Goal: Transaction & Acquisition: Obtain resource

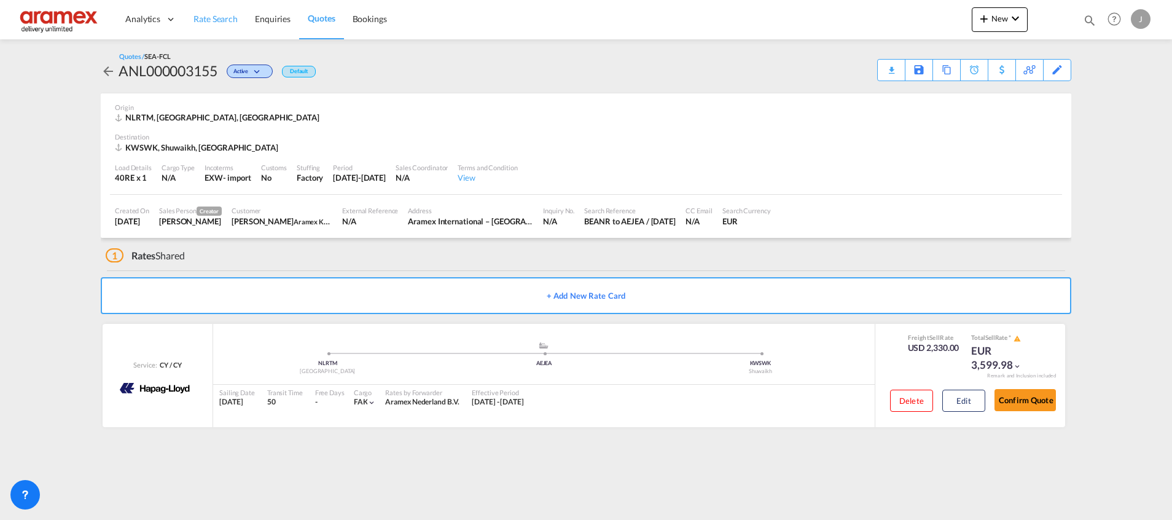
click at [205, 9] on link "Rate Search" at bounding box center [215, 19] width 61 height 40
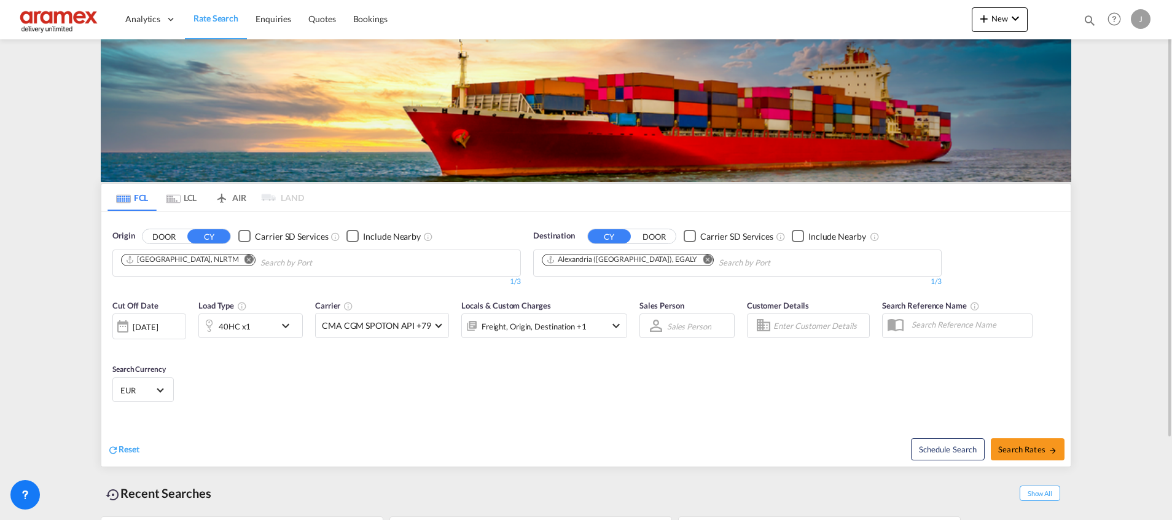
click at [189, 265] on md-chip "[GEOGRAPHIC_DATA], NLRTM" at bounding box center [188, 260] width 135 height 12
click at [703, 261] on md-icon "Remove" at bounding box center [707, 258] width 9 height 9
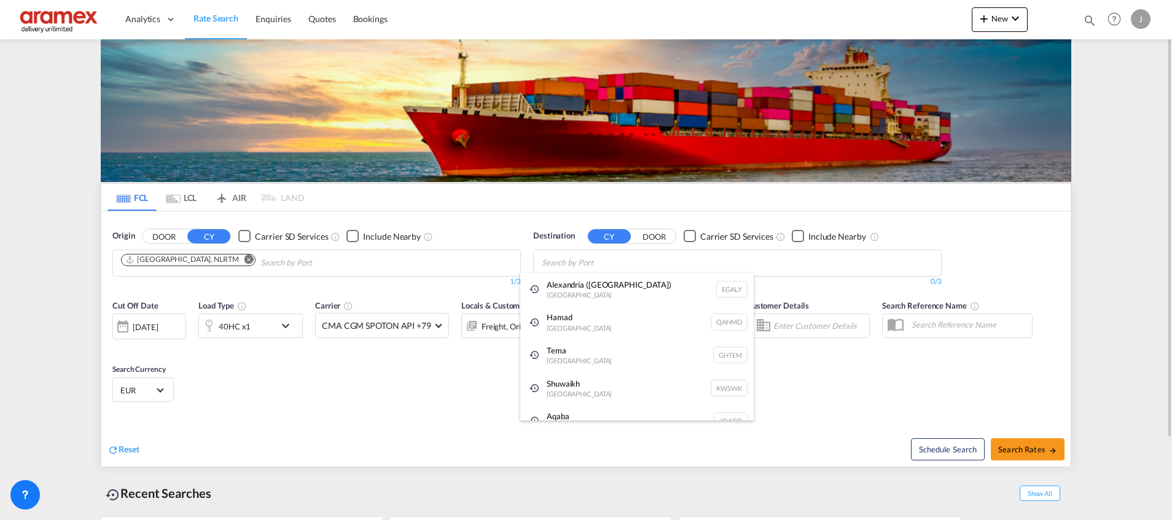
paste input "[GEOGRAPHIC_DATA]"
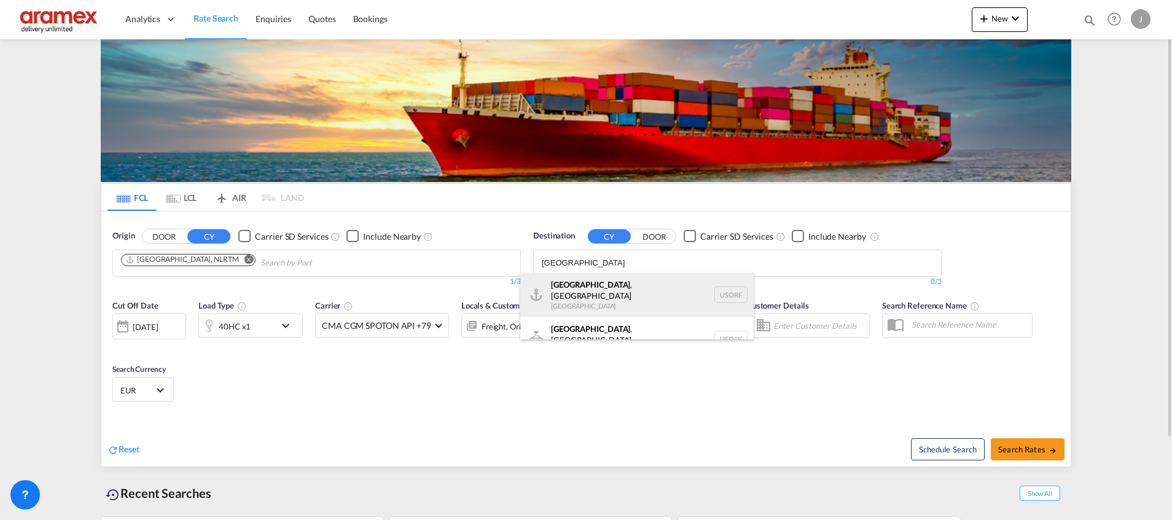
type input "[GEOGRAPHIC_DATA]"
click at [623, 294] on div "[GEOGRAPHIC_DATA] , [GEOGRAPHIC_DATA] [GEOGRAPHIC_DATA] [GEOGRAPHIC_DATA]" at bounding box center [637, 295] width 234 height 44
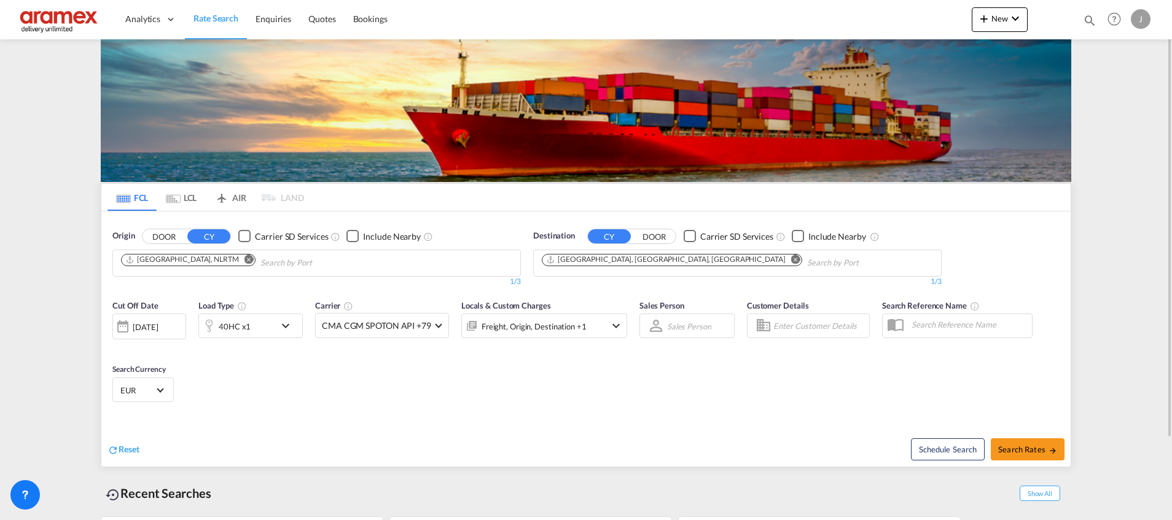
click at [256, 325] on div "40HC x1" at bounding box center [237, 325] width 76 height 25
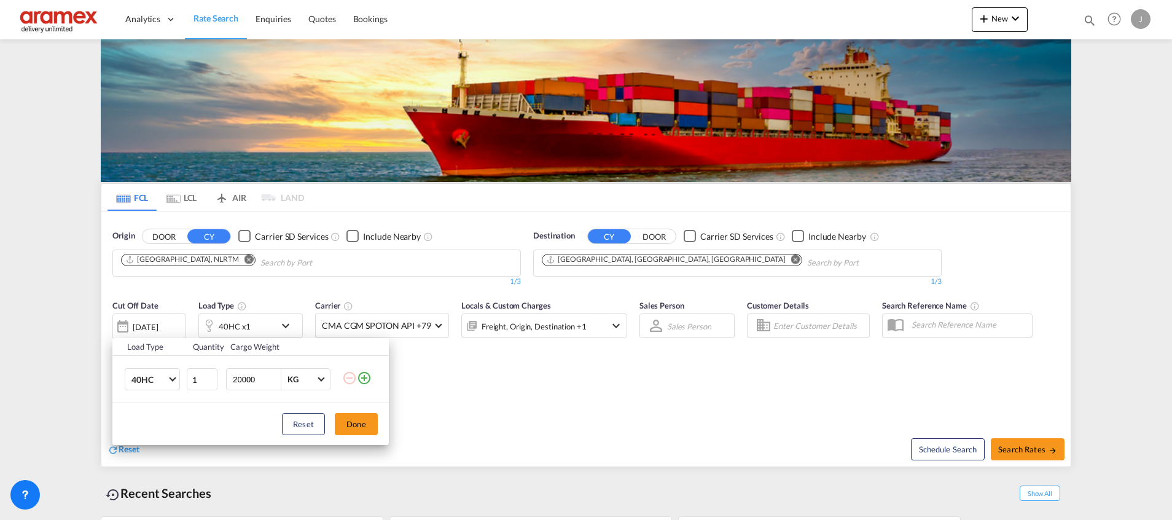
click at [361, 378] on md-icon "icon-plus-circle-outline" at bounding box center [364, 378] width 15 height 15
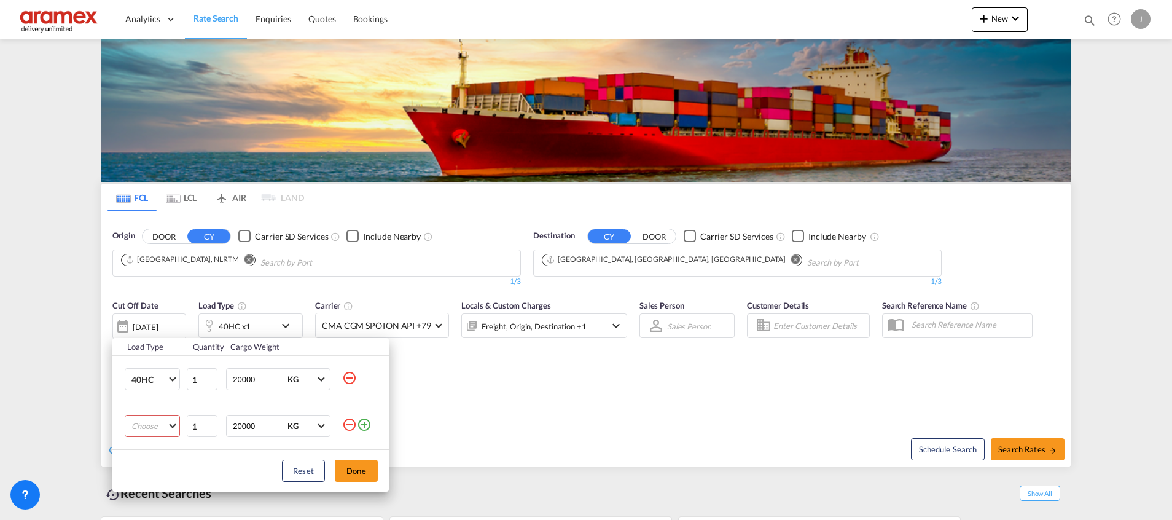
click at [143, 423] on md-select "Choose 20GP 40GP 40HC 45HC 20RE 40RE 40HR 20OT 40OT 20FR 40FR 40NR 20NR 45S 20T…" at bounding box center [152, 426] width 55 height 22
click at [145, 367] on div "20GP" at bounding box center [142, 371] width 21 height 11
click at [367, 473] on button "Done" at bounding box center [356, 471] width 43 height 22
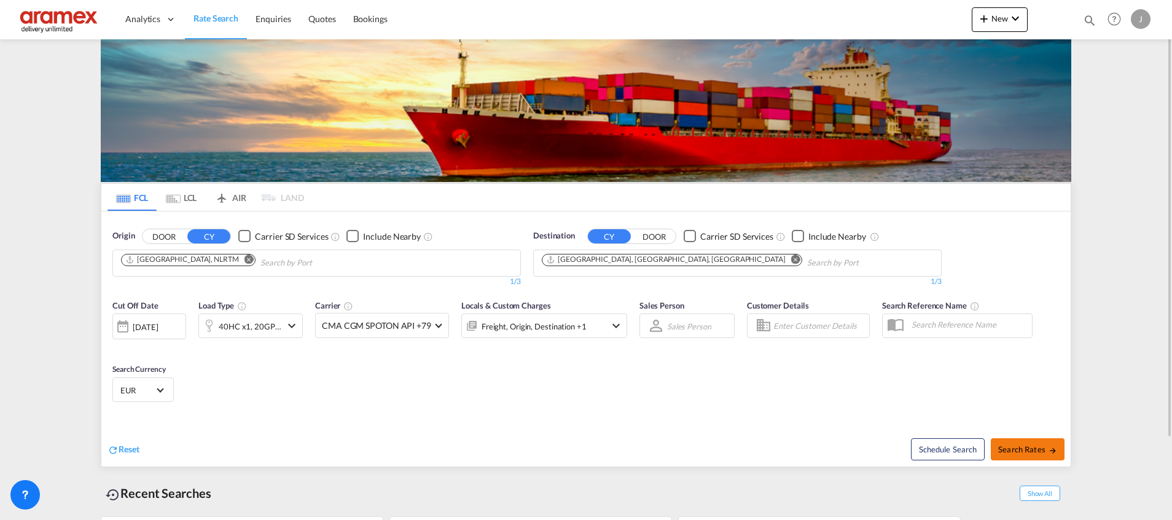
click at [1015, 441] on button "Search Rates" at bounding box center [1028, 449] width 74 height 22
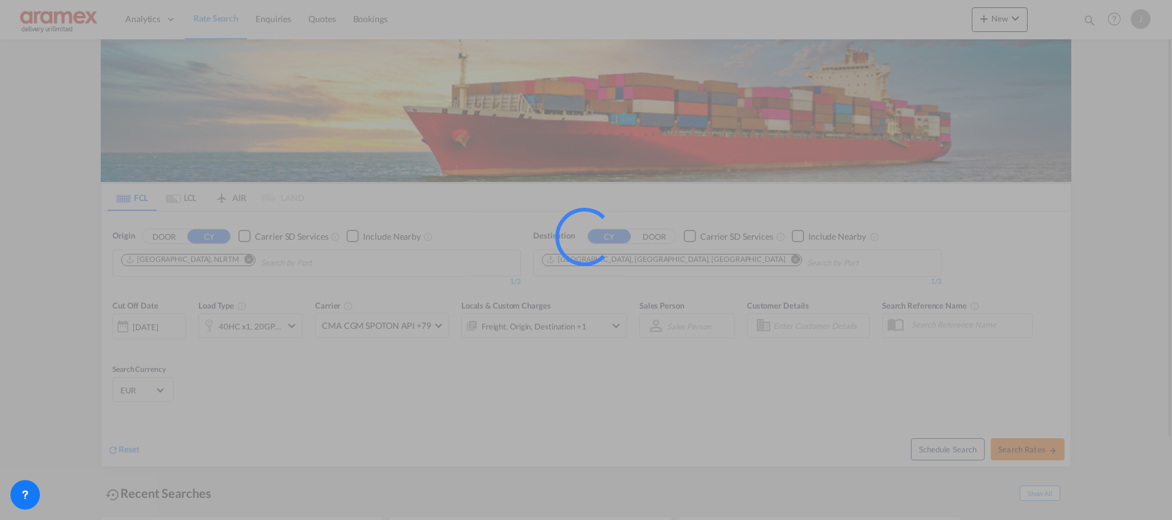
type input "NLRTM to USORF / [DATE]"
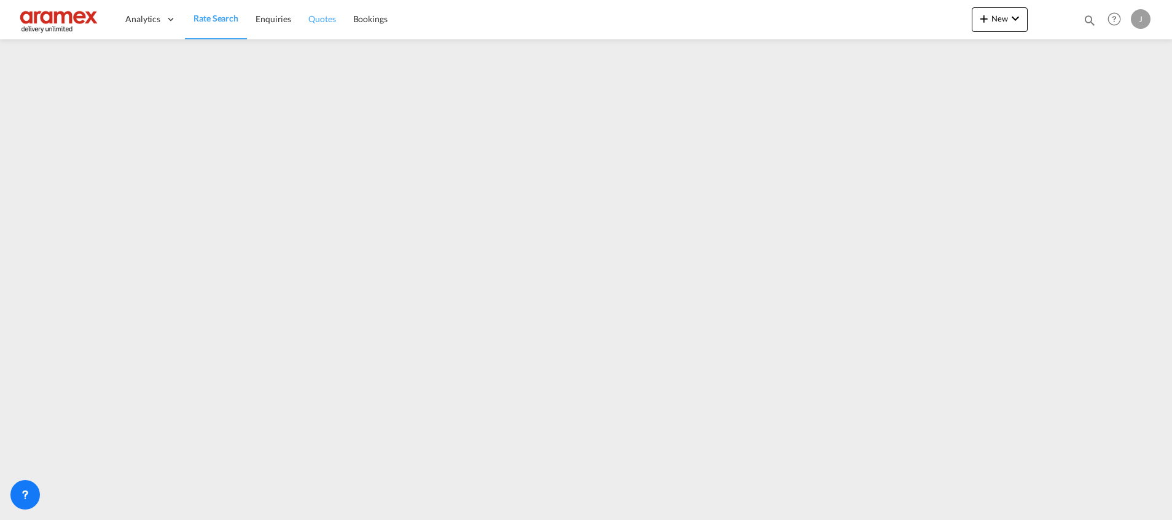
click at [331, 25] on link "Quotes" at bounding box center [322, 19] width 44 height 40
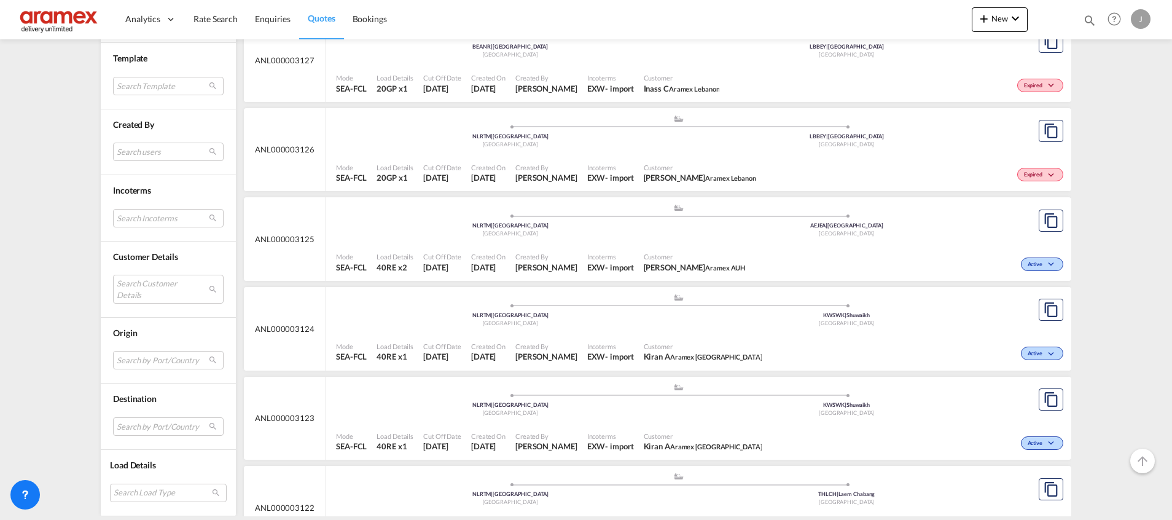
scroll to position [3088, 0]
